Goal: Entertainment & Leisure: Consume media (video, audio)

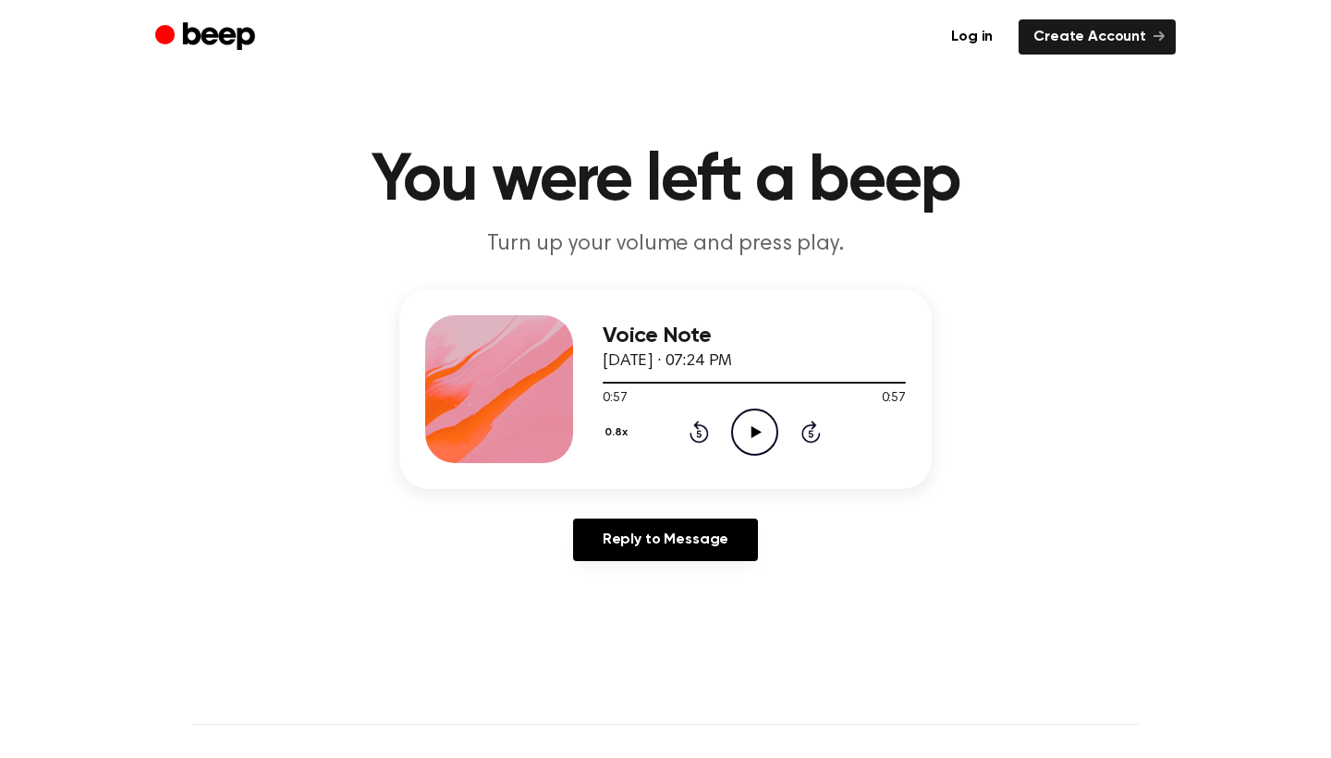
click at [760, 432] on icon at bounding box center [755, 432] width 10 height 12
click at [760, 432] on icon "Pause Audio" at bounding box center [754, 431] width 47 height 47
click at [760, 432] on icon at bounding box center [755, 432] width 10 height 12
click at [760, 432] on icon "Pause Audio" at bounding box center [754, 431] width 47 height 47
click at [760, 432] on icon at bounding box center [755, 432] width 10 height 12
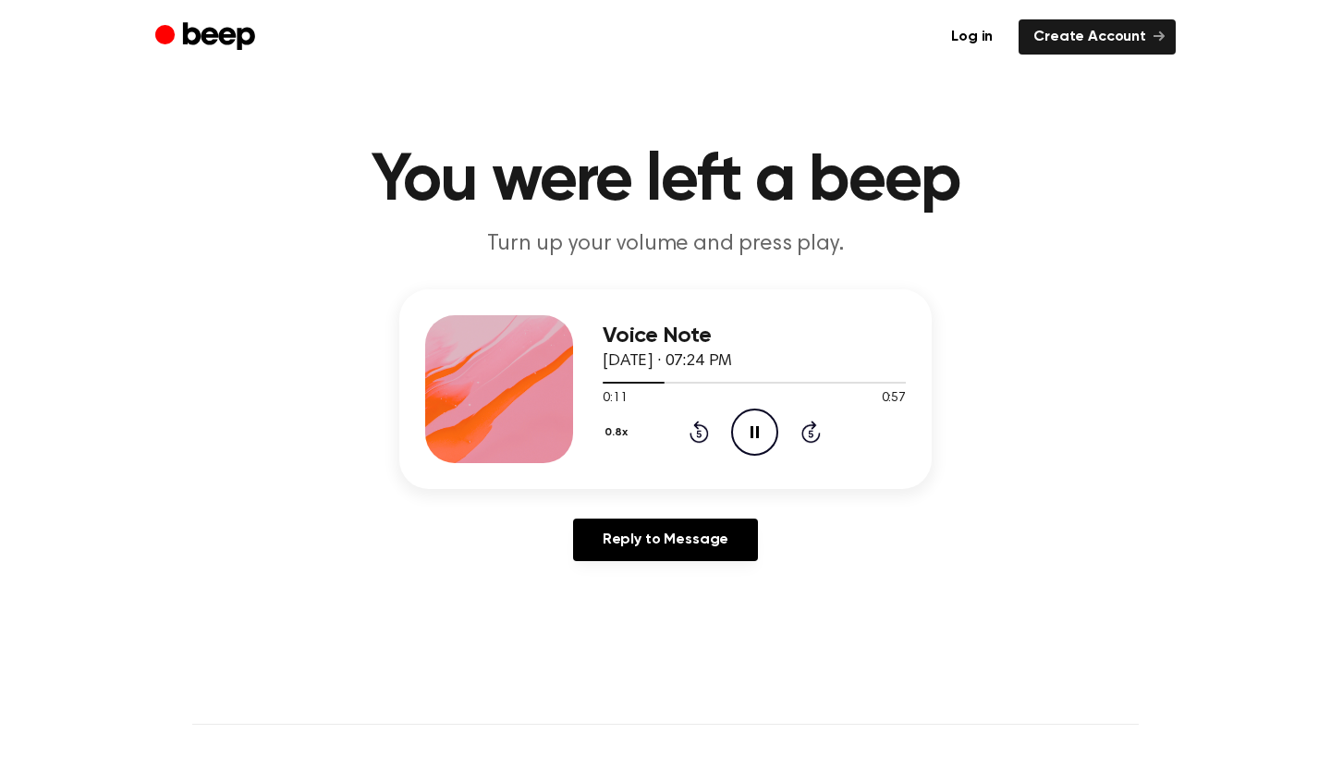
click at [760, 432] on icon "Pause Audio" at bounding box center [754, 431] width 47 height 47
click at [760, 432] on icon at bounding box center [755, 432] width 10 height 12
click at [763, 438] on icon "Pause Audio" at bounding box center [754, 431] width 47 height 47
click at [758, 429] on icon "Play Audio" at bounding box center [754, 431] width 47 height 47
click at [616, 437] on button "0.8x" at bounding box center [618, 432] width 32 height 31
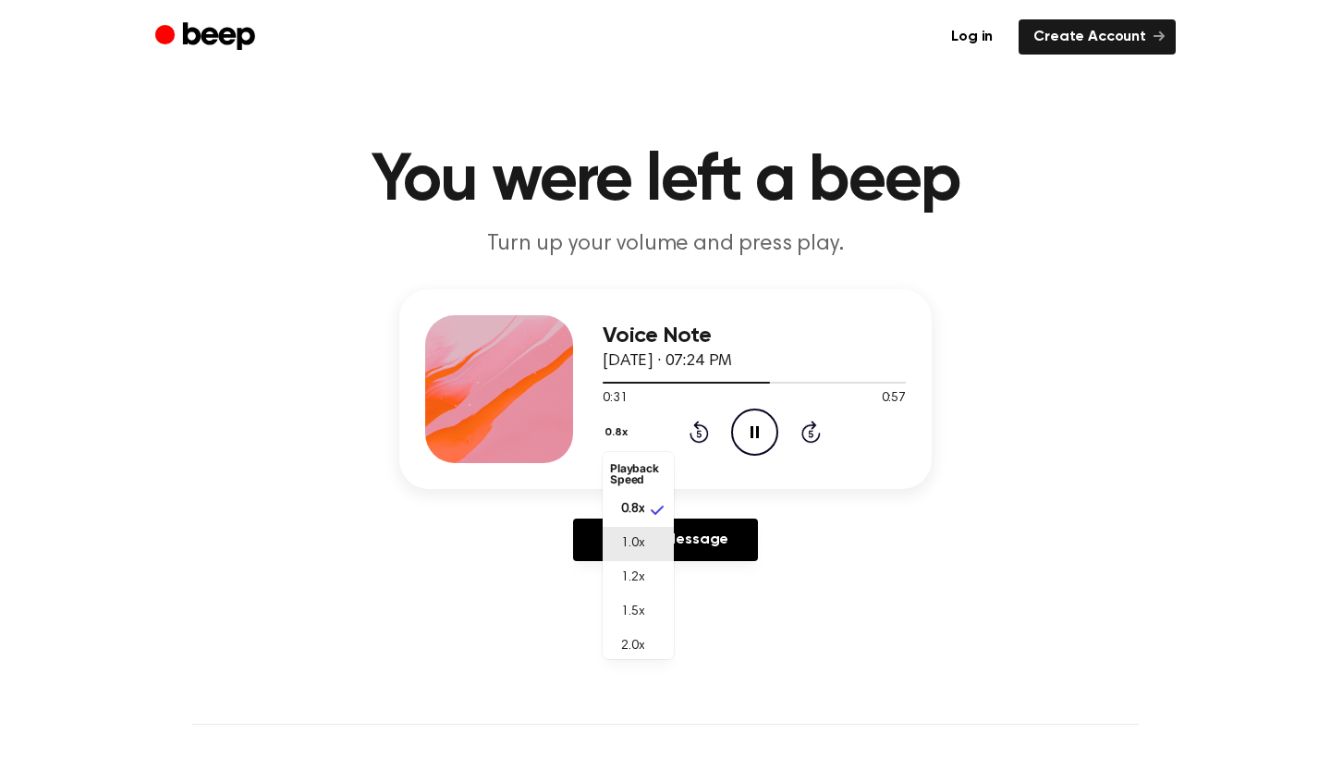
click at [636, 539] on span "1.0x" at bounding box center [632, 543] width 23 height 19
click at [749, 420] on icon "Play Audio" at bounding box center [754, 431] width 47 height 47
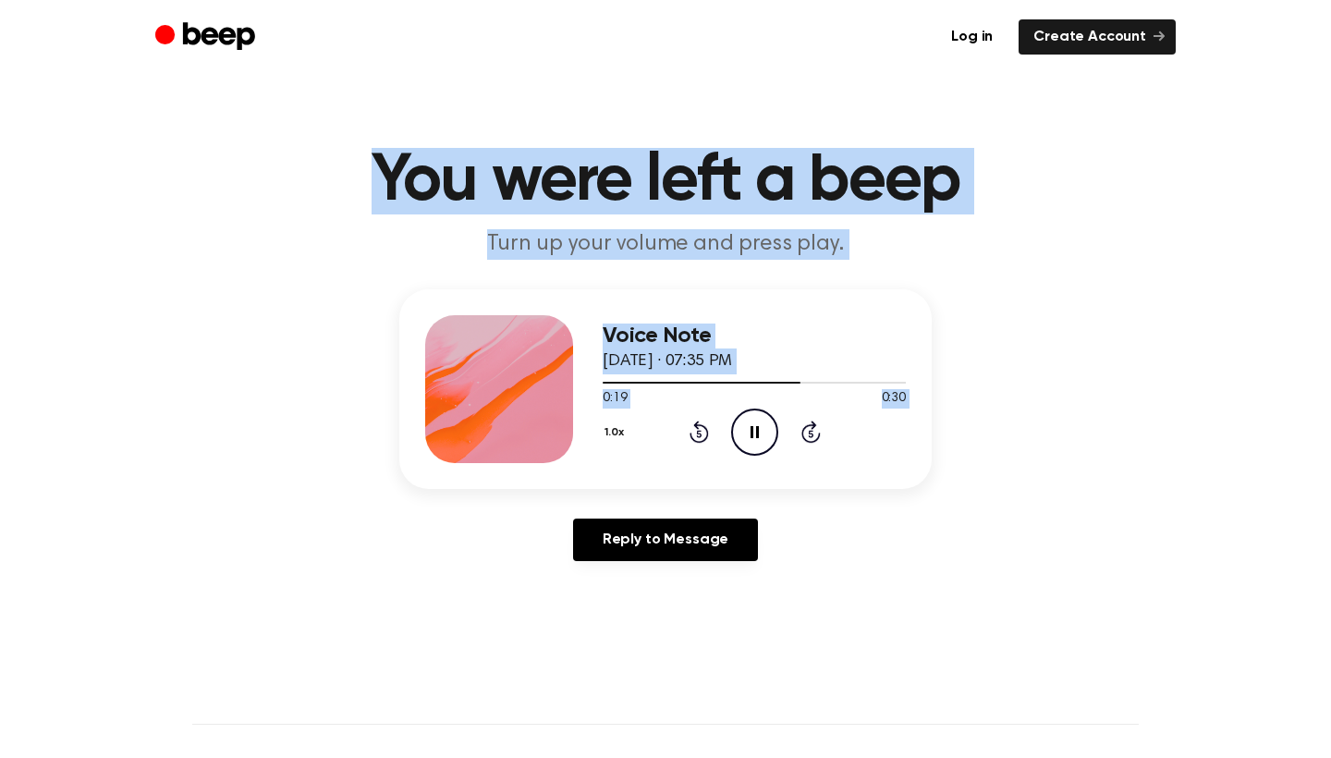
drag, startPoint x: 913, startPoint y: 484, endPoint x: 302, endPoint y: 63, distance: 742.0
click at [323, 95] on main "You were left a beep Turn up your volume and press play. Voice Note July 3, 202…" at bounding box center [665, 569] width 1331 height 1139
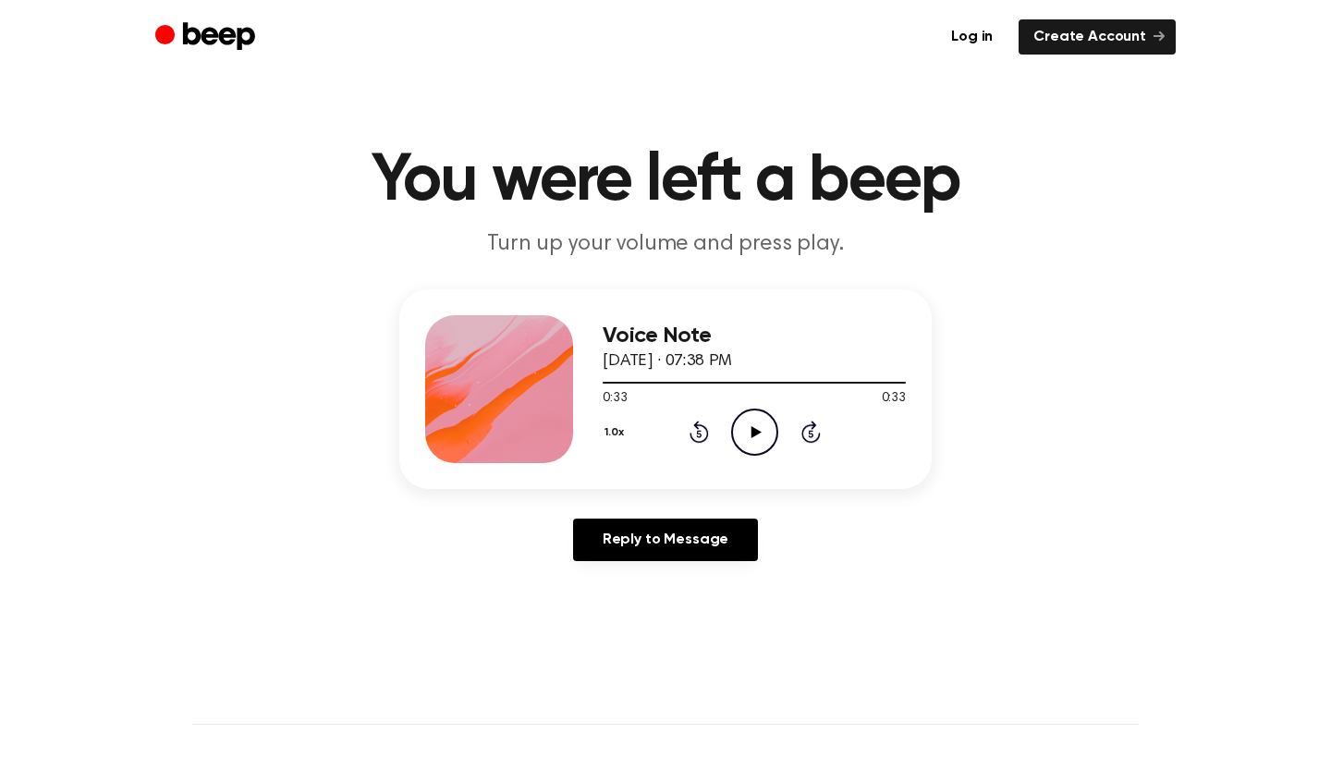
click at [744, 444] on icon "Play Audio" at bounding box center [754, 431] width 47 height 47
click at [762, 426] on icon "Play Audio" at bounding box center [754, 431] width 47 height 47
